Goal: Register for event/course

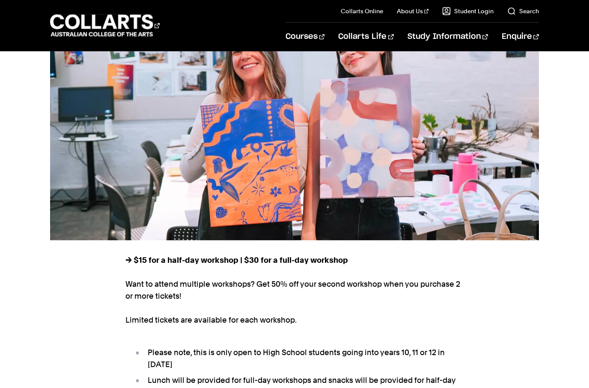
scroll to position [136, 0]
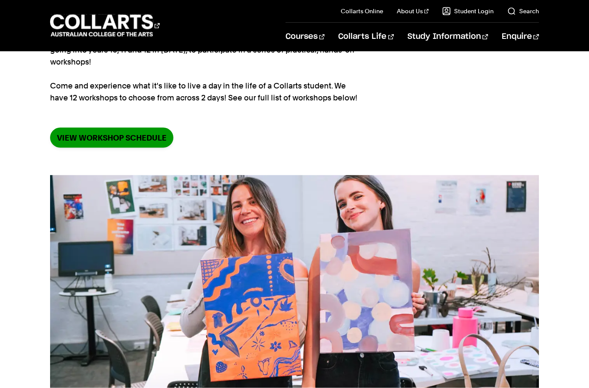
click at [155, 136] on link "VIEW WORKSHOP SCHEDULE" at bounding box center [111, 138] width 123 height 20
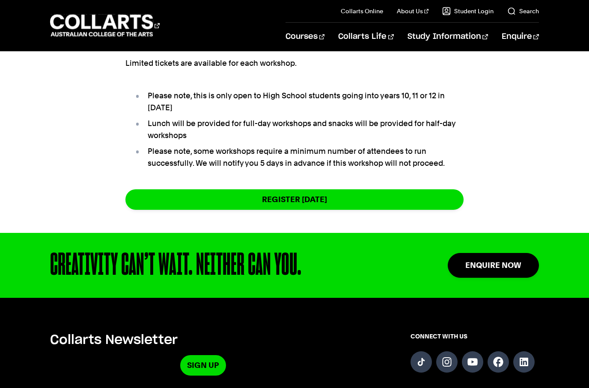
scroll to position [512, 0]
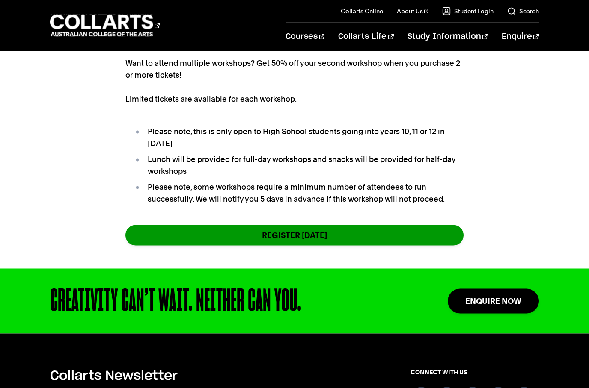
click at [219, 234] on link "REGISTER TODAY" at bounding box center [294, 235] width 338 height 20
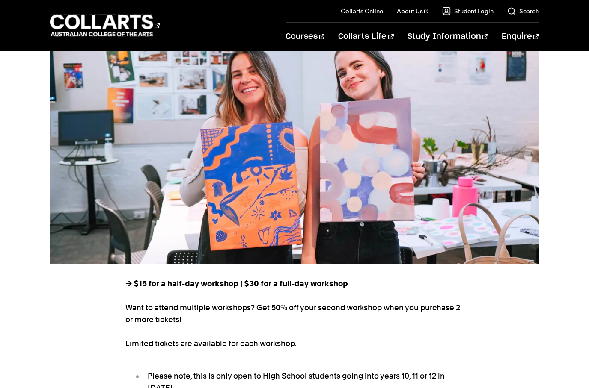
scroll to position [0, 0]
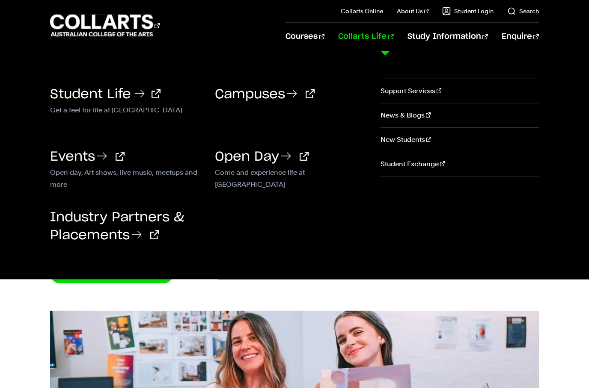
click at [94, 87] on h3 "Student Life" at bounding box center [126, 94] width 152 height 18
click at [104, 98] on link "Student Life" at bounding box center [105, 94] width 110 height 13
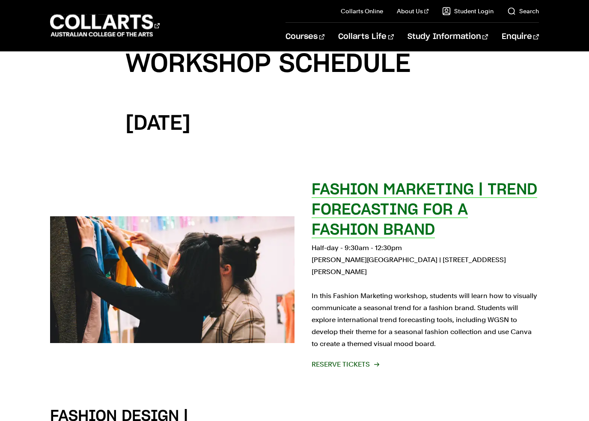
scroll to position [829, 0]
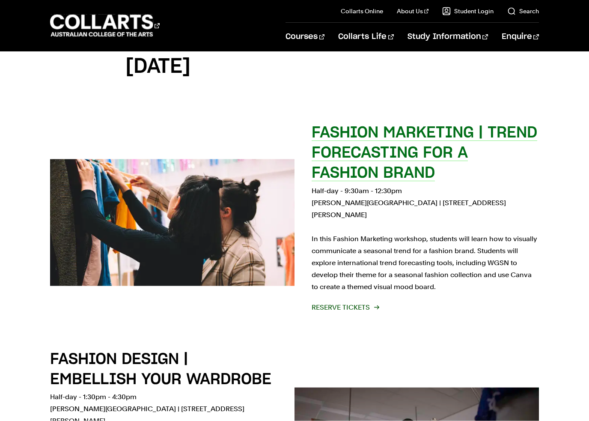
click at [353, 261] on p "Half-day - 9:30am - 12:30pm George St Campus | 2/156 George St, Fitzroy In this…" at bounding box center [424, 239] width 227 height 108
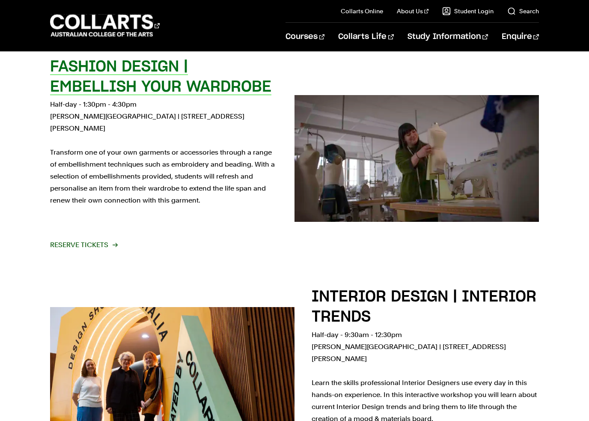
scroll to position [1088, 0]
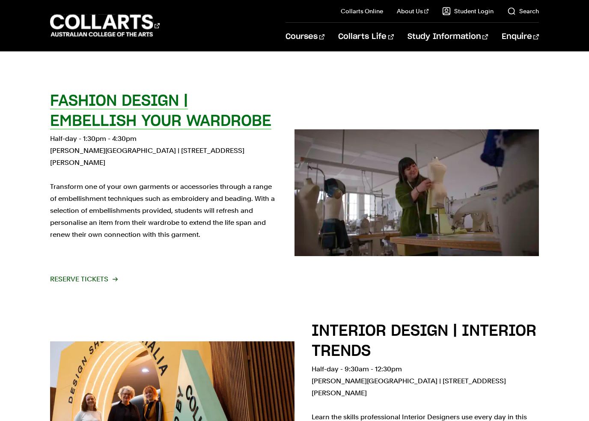
click at [99, 273] on span "Reserve tickets" at bounding box center [83, 279] width 67 height 12
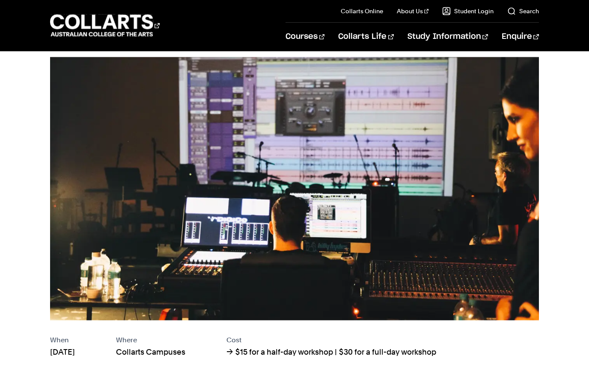
scroll to position [93, 0]
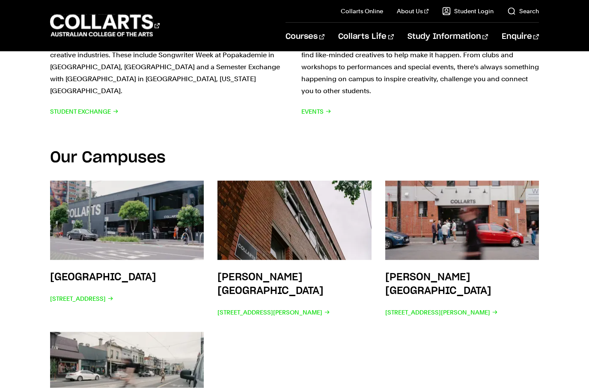
scroll to position [1283, 0]
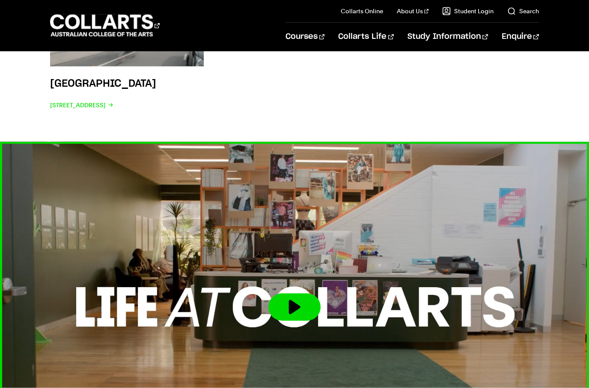
click at [309, 294] on button at bounding box center [294, 307] width 52 height 27
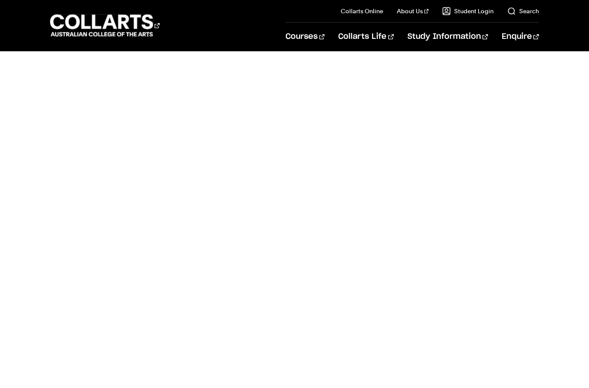
scroll to position [1737, 0]
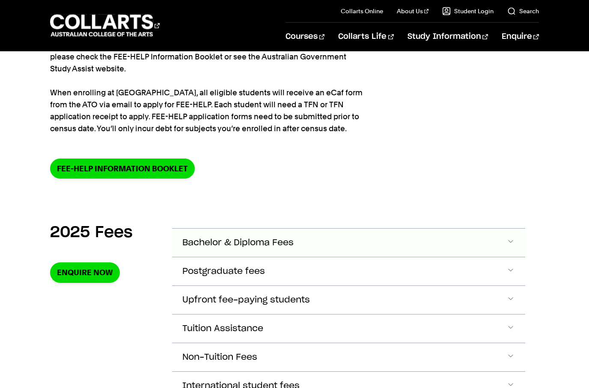
click at [227, 246] on span "Bachelor & Diploma Fees" at bounding box center [237, 243] width 111 height 10
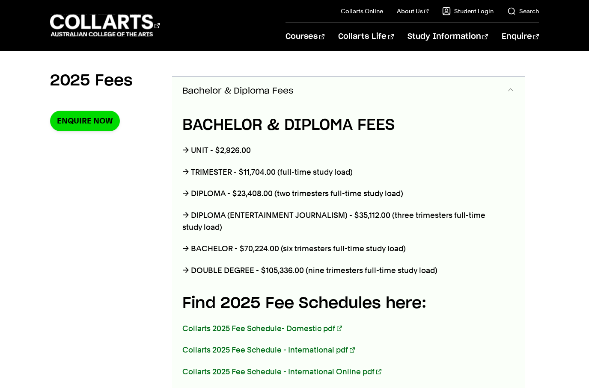
scroll to position [311, 0]
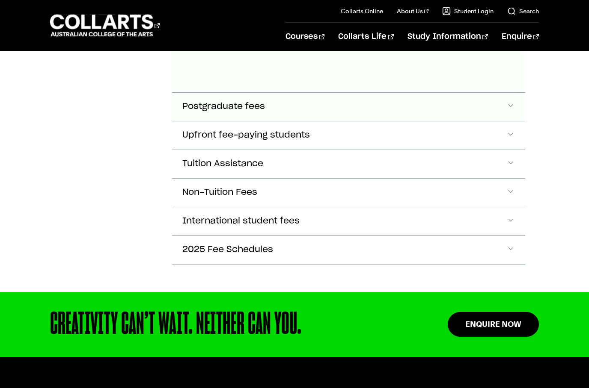
click at [288, 101] on button "Postgraduate fees" at bounding box center [348, 107] width 353 height 28
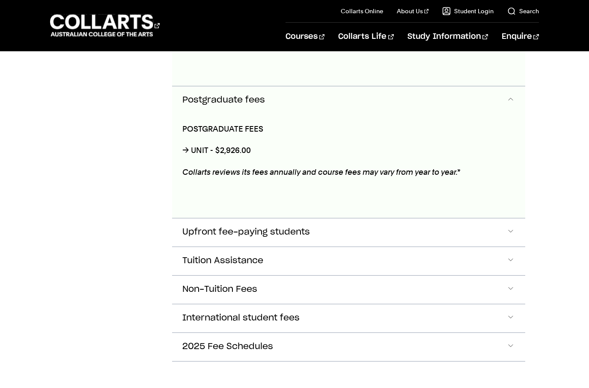
scroll to position [643, 0]
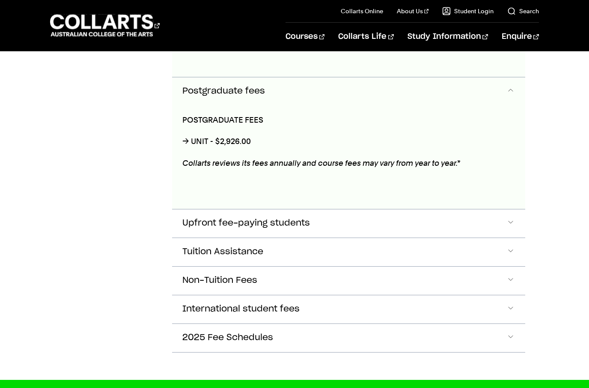
click at [285, 92] on button "Postgraduate fees" at bounding box center [348, 91] width 353 height 28
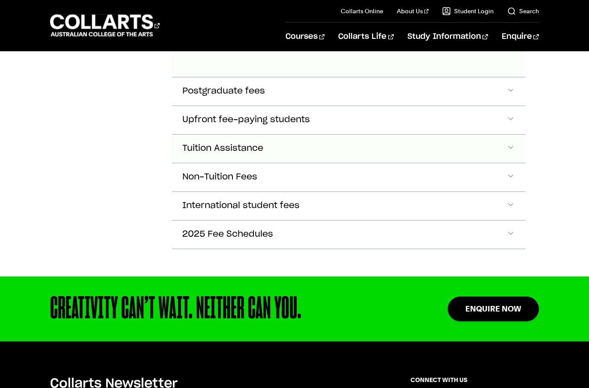
click at [282, 137] on button "Tuition Assistance" at bounding box center [348, 149] width 353 height 28
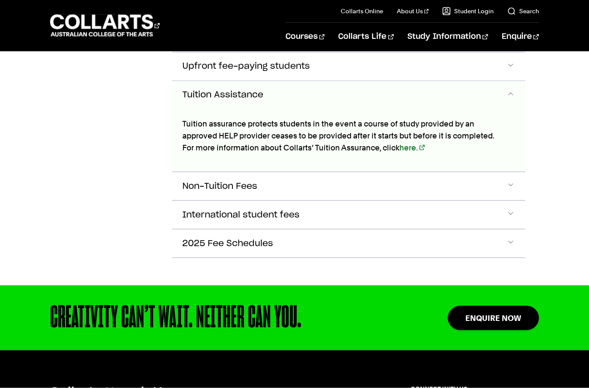
scroll to position [700, 0]
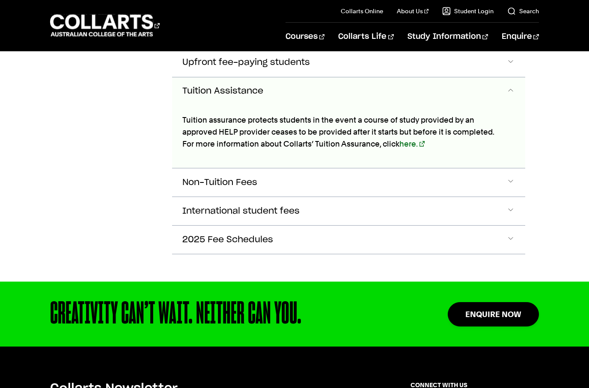
click at [290, 99] on button "Tuition Assistance" at bounding box center [348, 91] width 353 height 28
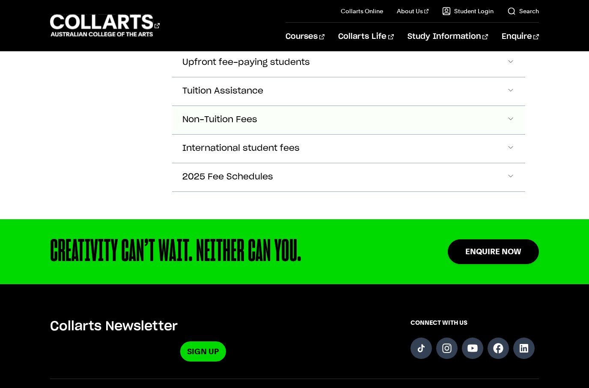
click at [282, 127] on button "Non-Tuition Fees" at bounding box center [348, 120] width 353 height 28
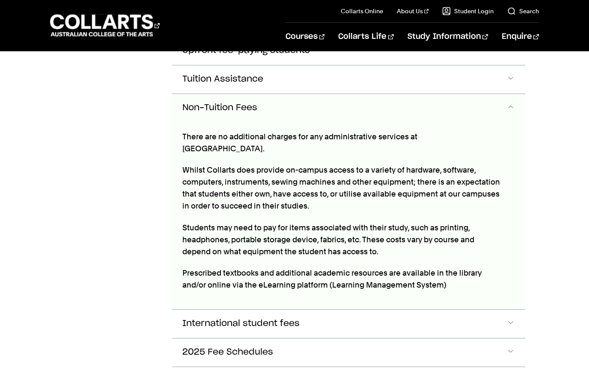
scroll to position [729, 0]
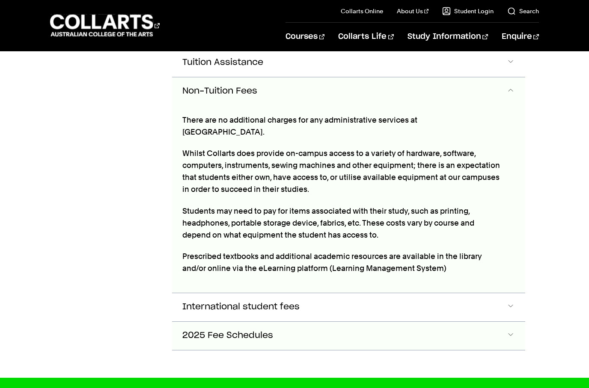
click at [192, 322] on button "2025 Fee Schedules" at bounding box center [348, 336] width 353 height 28
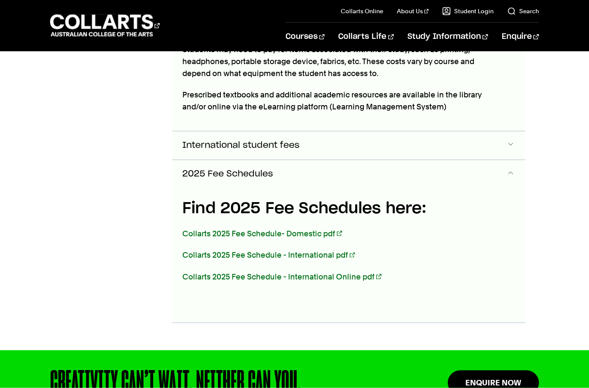
click at [266, 142] on button "International student fees" at bounding box center [348, 146] width 353 height 28
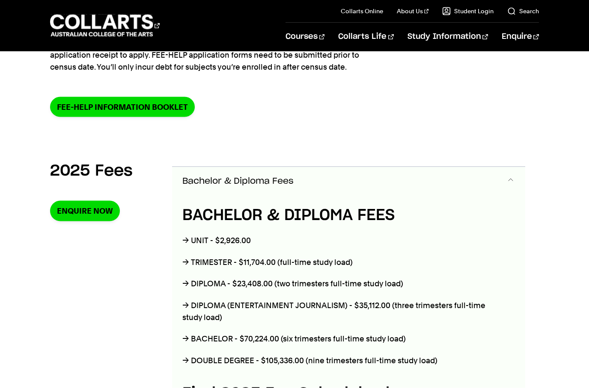
scroll to position [23, 0]
